Goal: Task Accomplishment & Management: Manage account settings

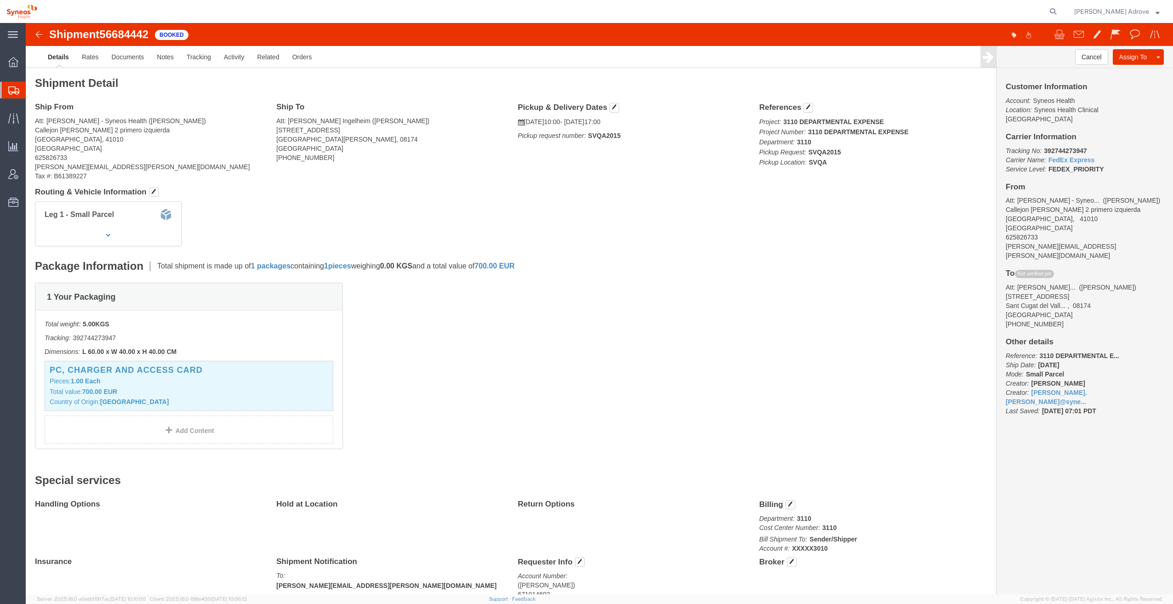
click div "Shipment Detail Ship From Att: [PERSON_NAME] - Syneos Health ([PERSON_NAME]) [S…"
click span "button"
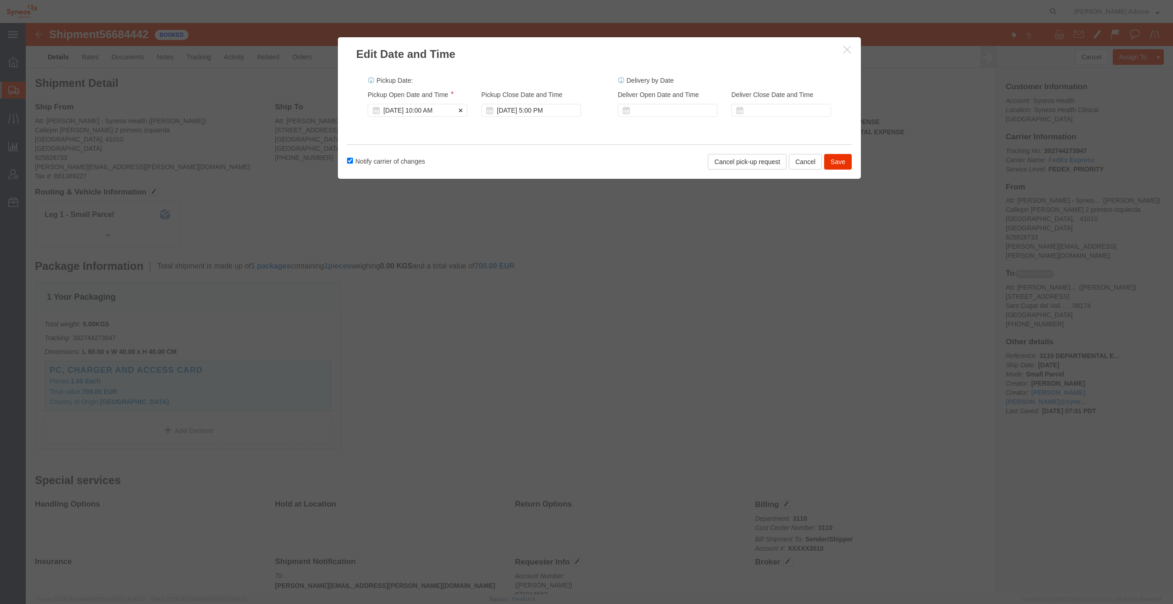
click div "[DATE] 10:00 AM"
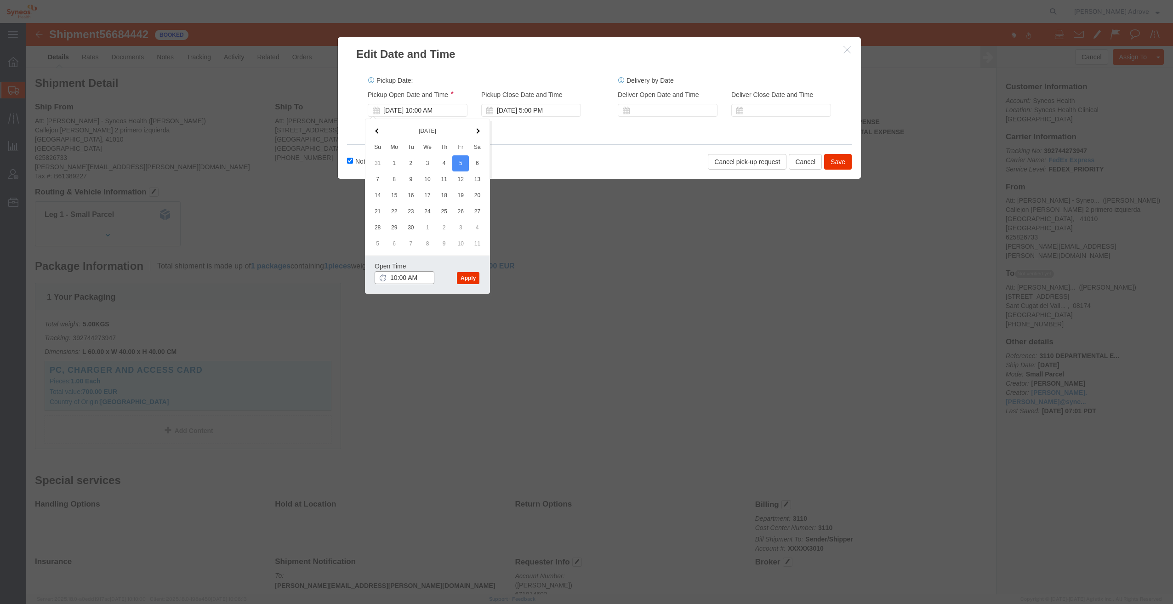
click input "10:00 AM"
type input "11:00 AM"
click div "[DATE] 5:00 PM"
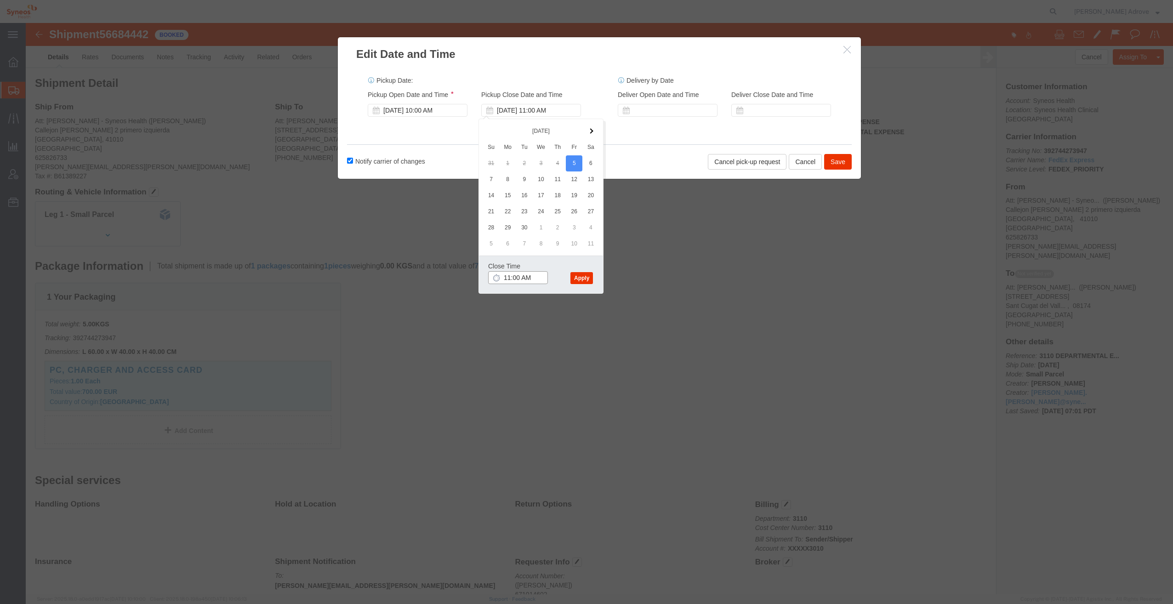
click input "11:00 AM"
click input "4:00 AM"
type input "4:00 PM"
click button "Apply"
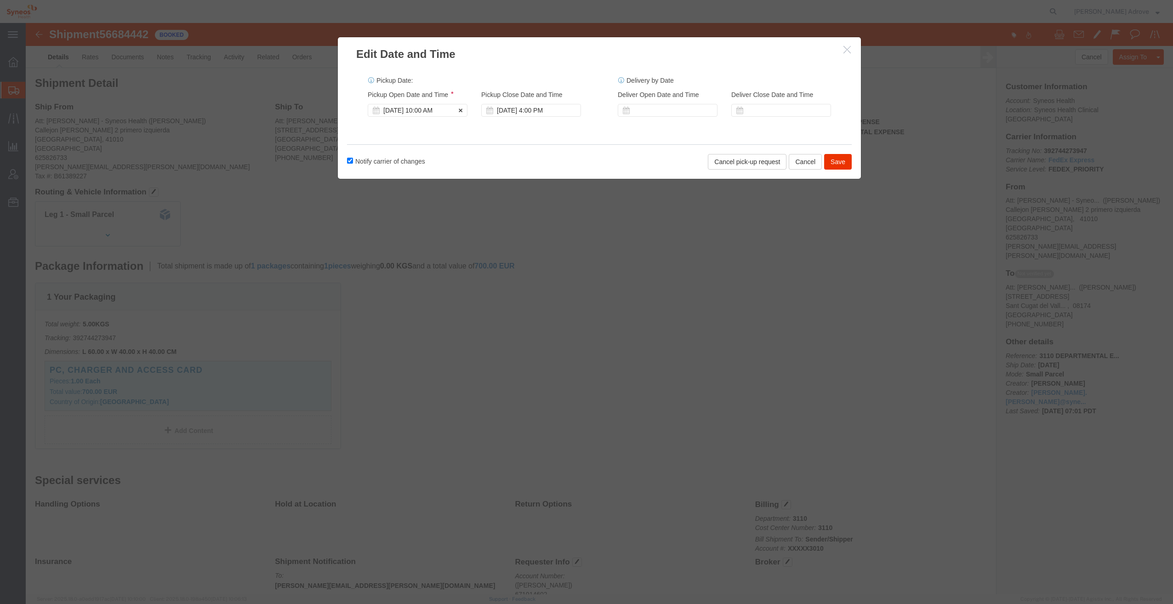
click div "[DATE] 10:00 AM"
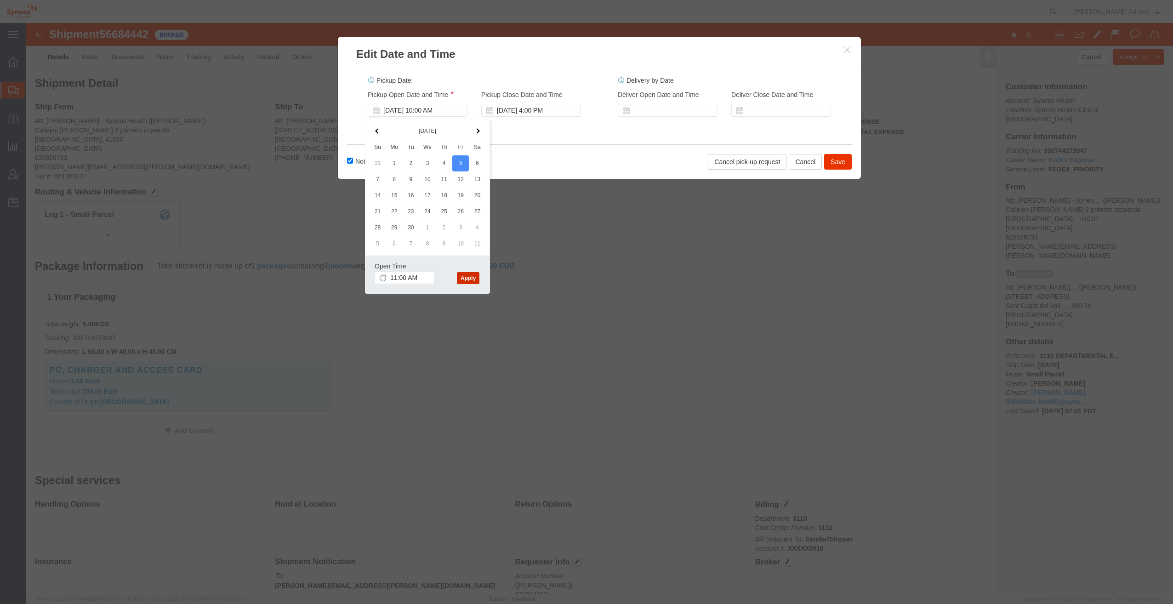
click button "Apply"
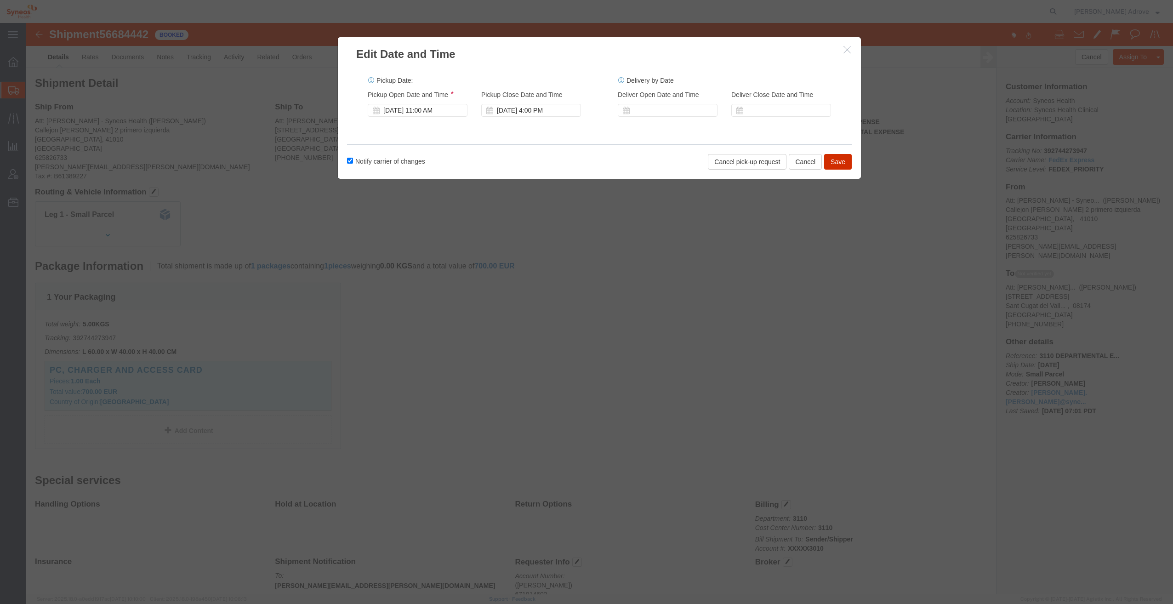
click button "Save"
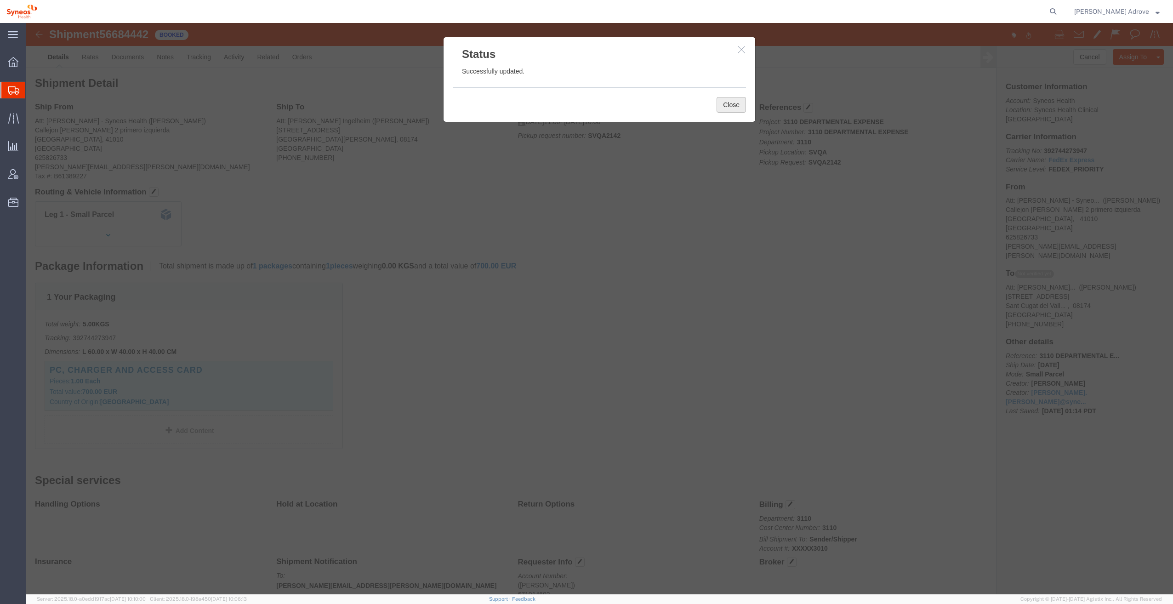
click button "Close"
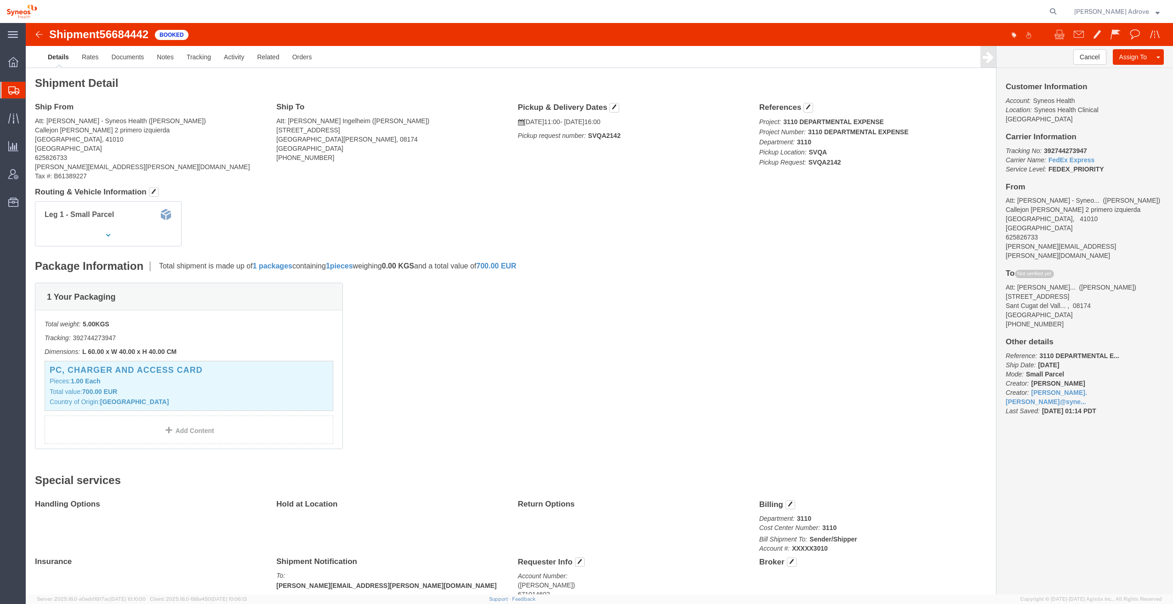
click div "1 Your Packaging Total weight: 5.00 KGS Tracking: 392744273947 Dimensions: L 60…"
drag, startPoint x: 106, startPoint y: 499, endPoint x: 99, endPoint y: 362, distance: 137.6
click div "Handling Options Hold at Location Return Options Billing Department: 3110 Cost …"
click at [30, 117] on span "Traffic" at bounding box center [28, 118] width 6 height 18
